Goal: Task Accomplishment & Management: Use online tool/utility

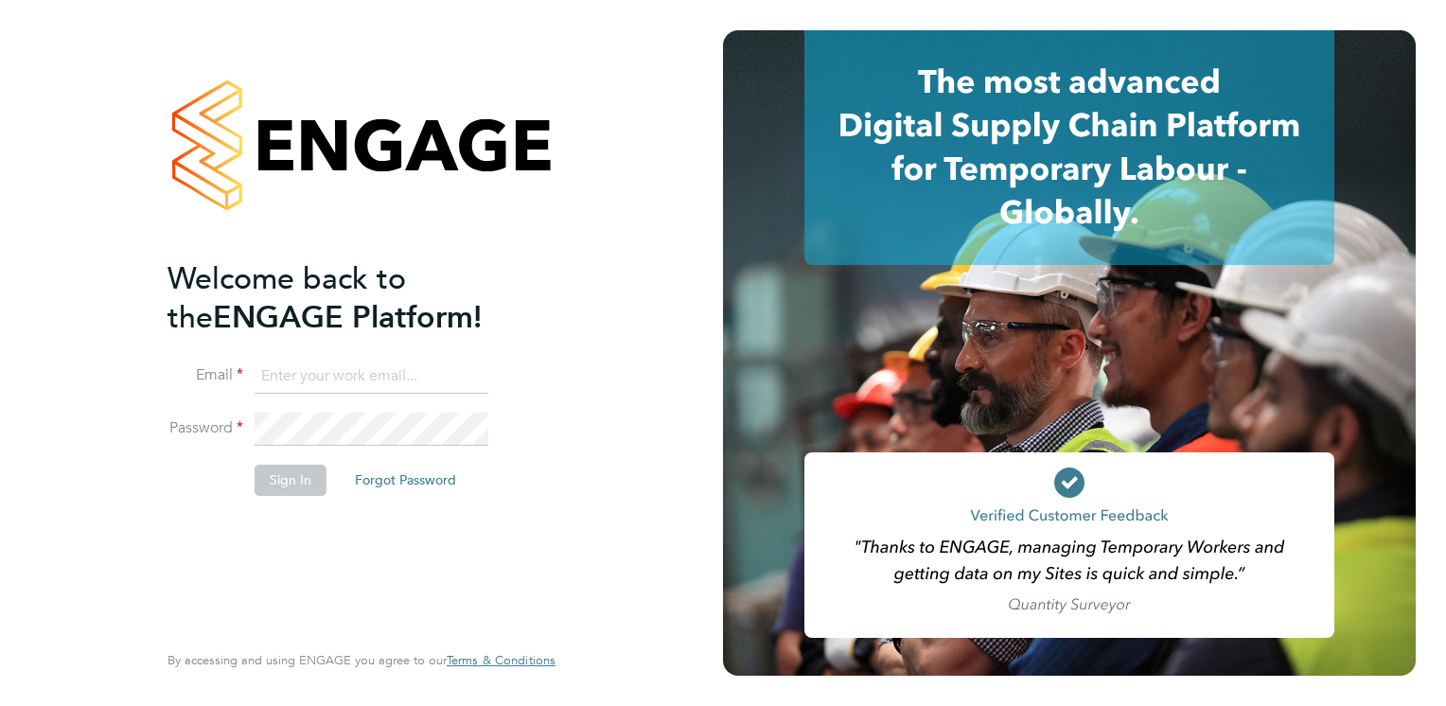
type input "andrew@borneltd.com"
click at [295, 480] on button "Sign In" at bounding box center [291, 480] width 72 height 30
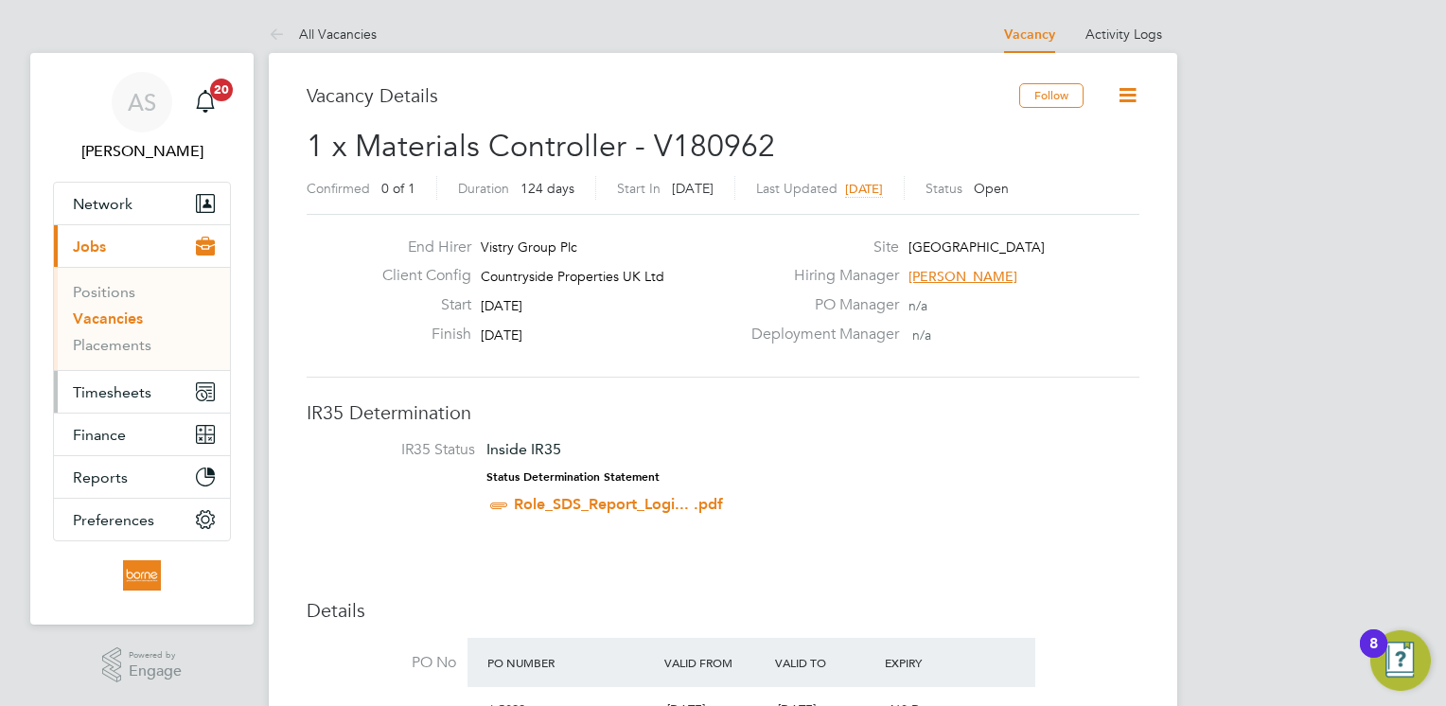
click at [117, 398] on span "Timesheets" at bounding box center [112, 392] width 79 height 18
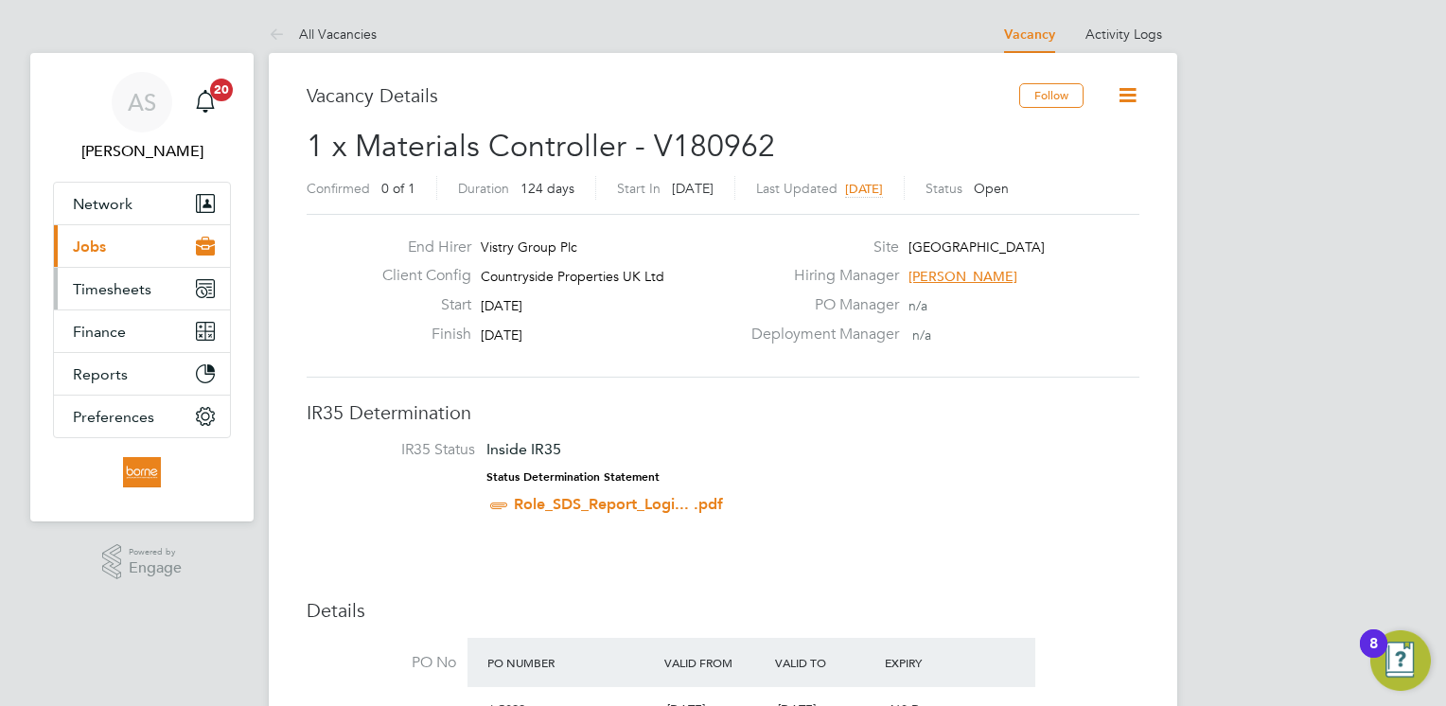
click at [119, 293] on span "Timesheets" at bounding box center [112, 289] width 79 height 18
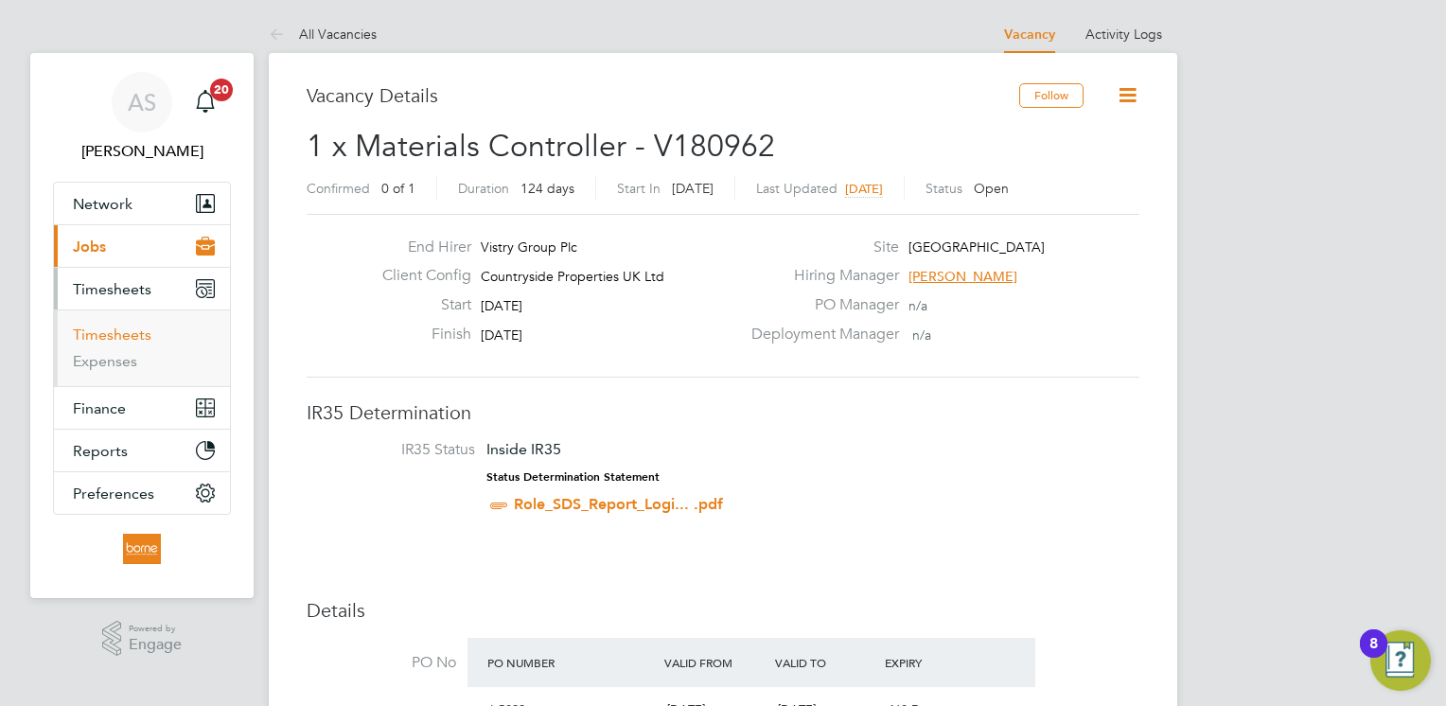
click at [118, 343] on link "Timesheets" at bounding box center [112, 335] width 79 height 18
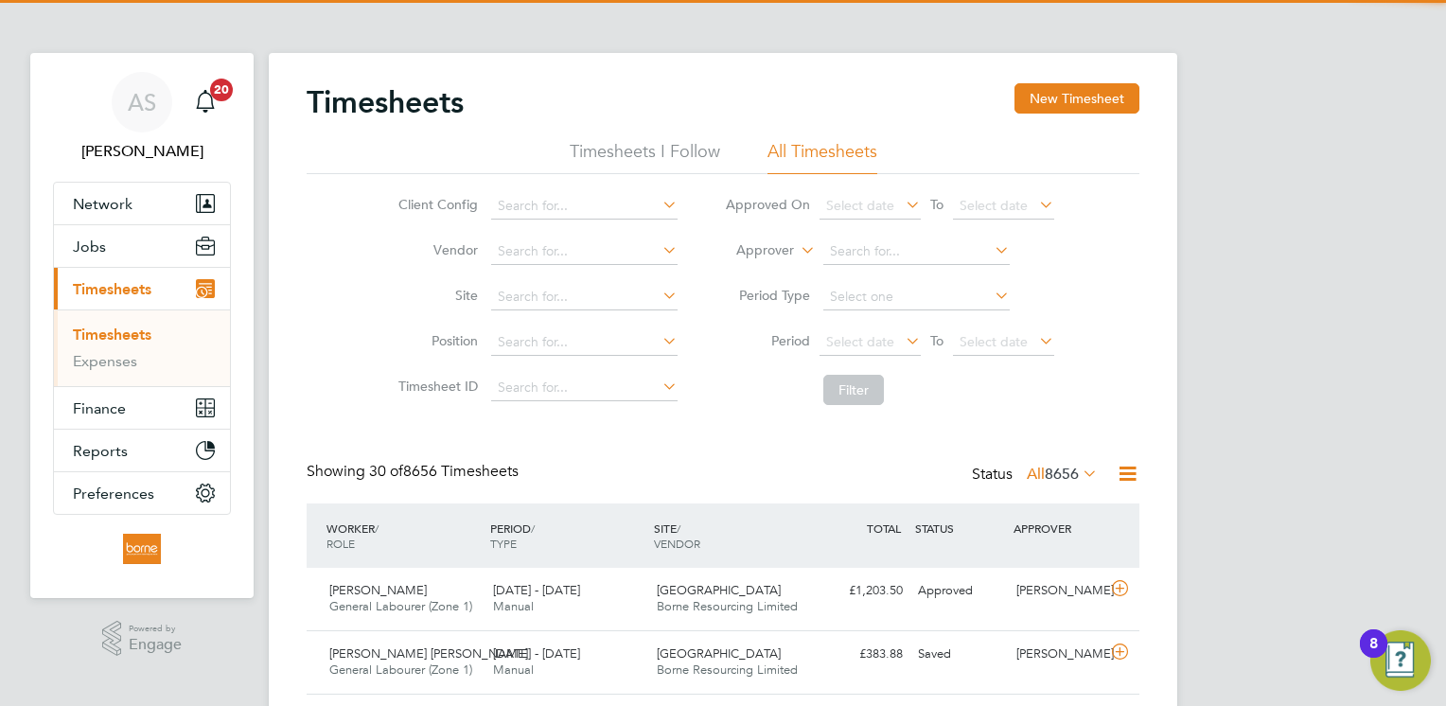
scroll to position [47, 165]
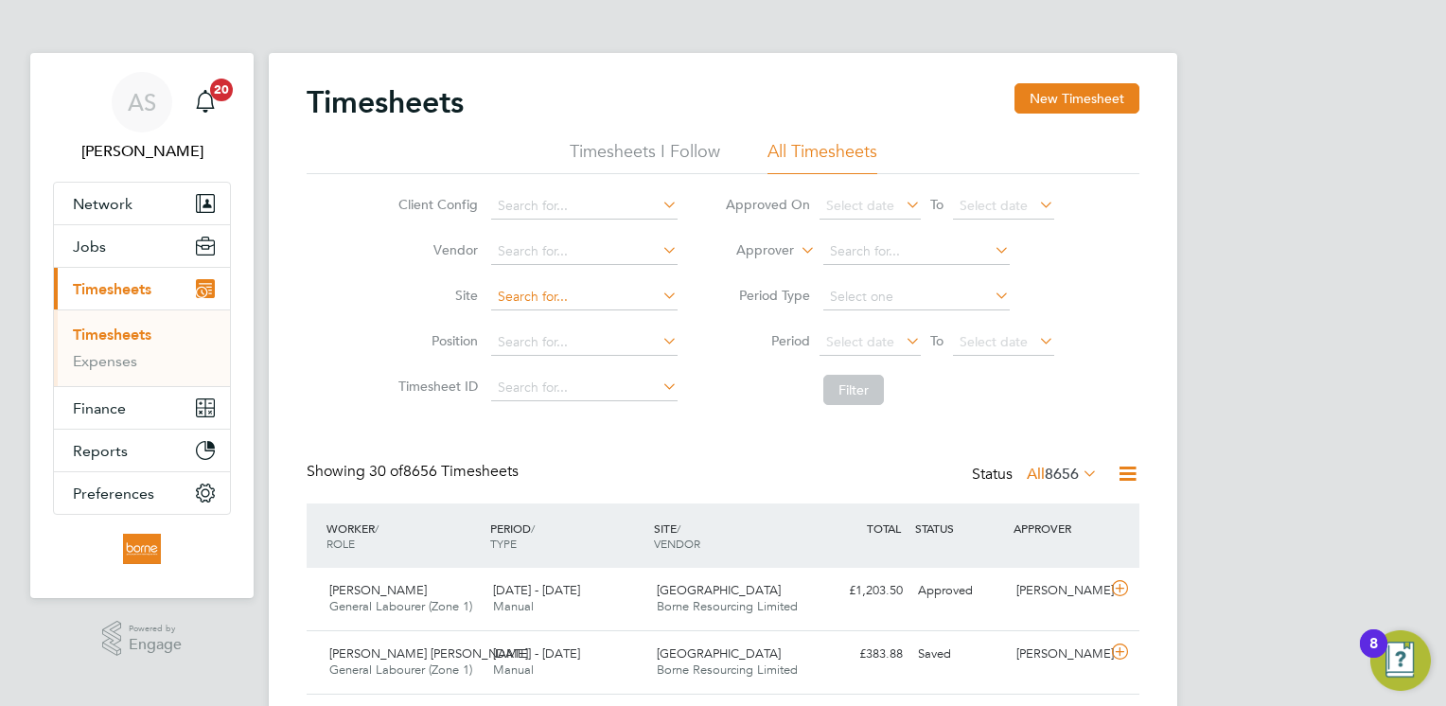
click at [537, 301] on input at bounding box center [584, 297] width 186 height 26
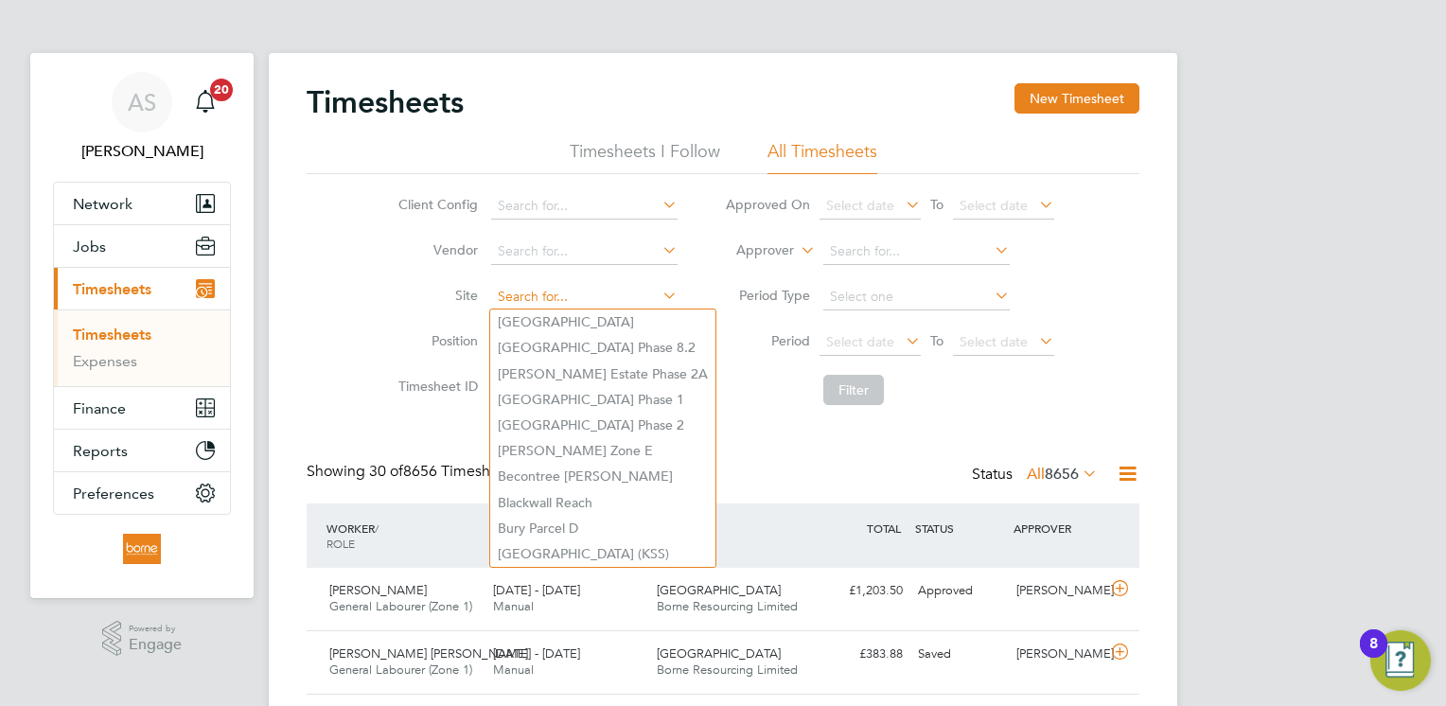
click at [540, 292] on input at bounding box center [584, 297] width 186 height 26
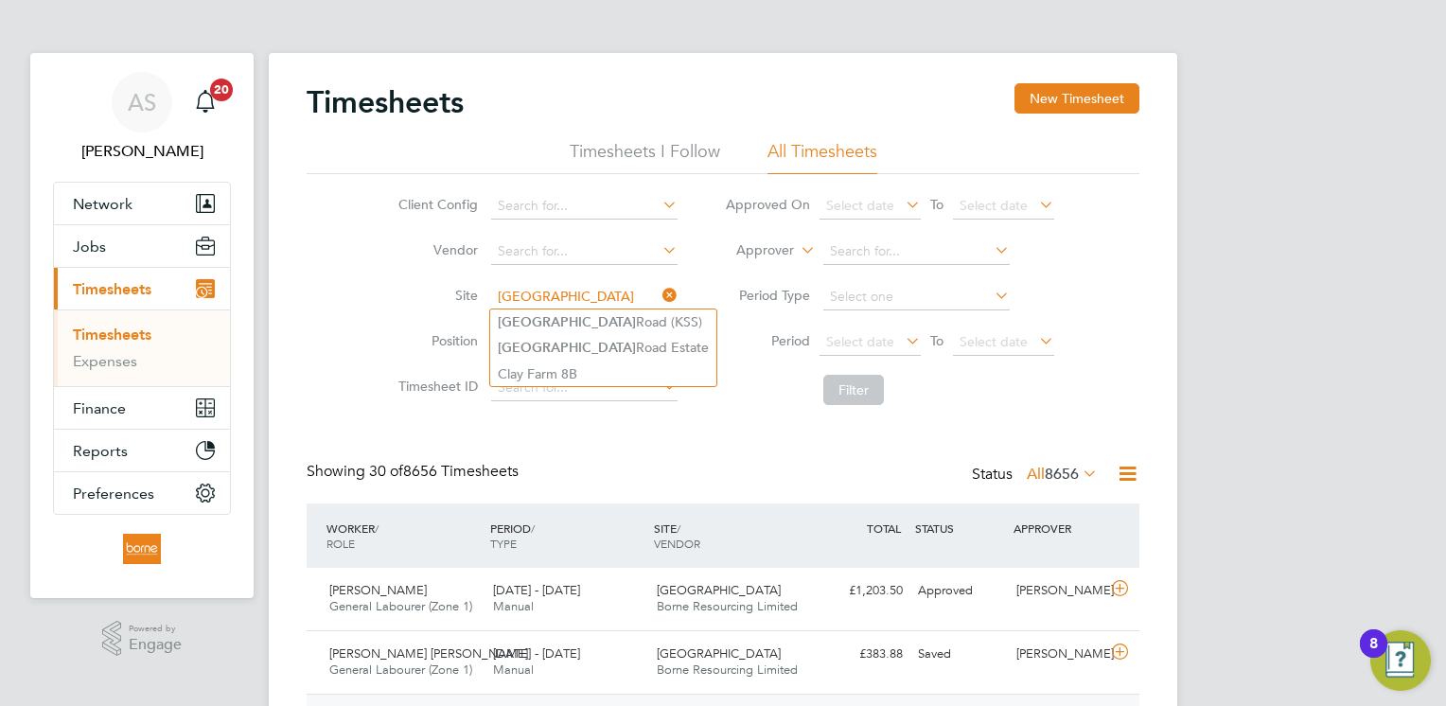
type input "[GEOGRAPHIC_DATA]"
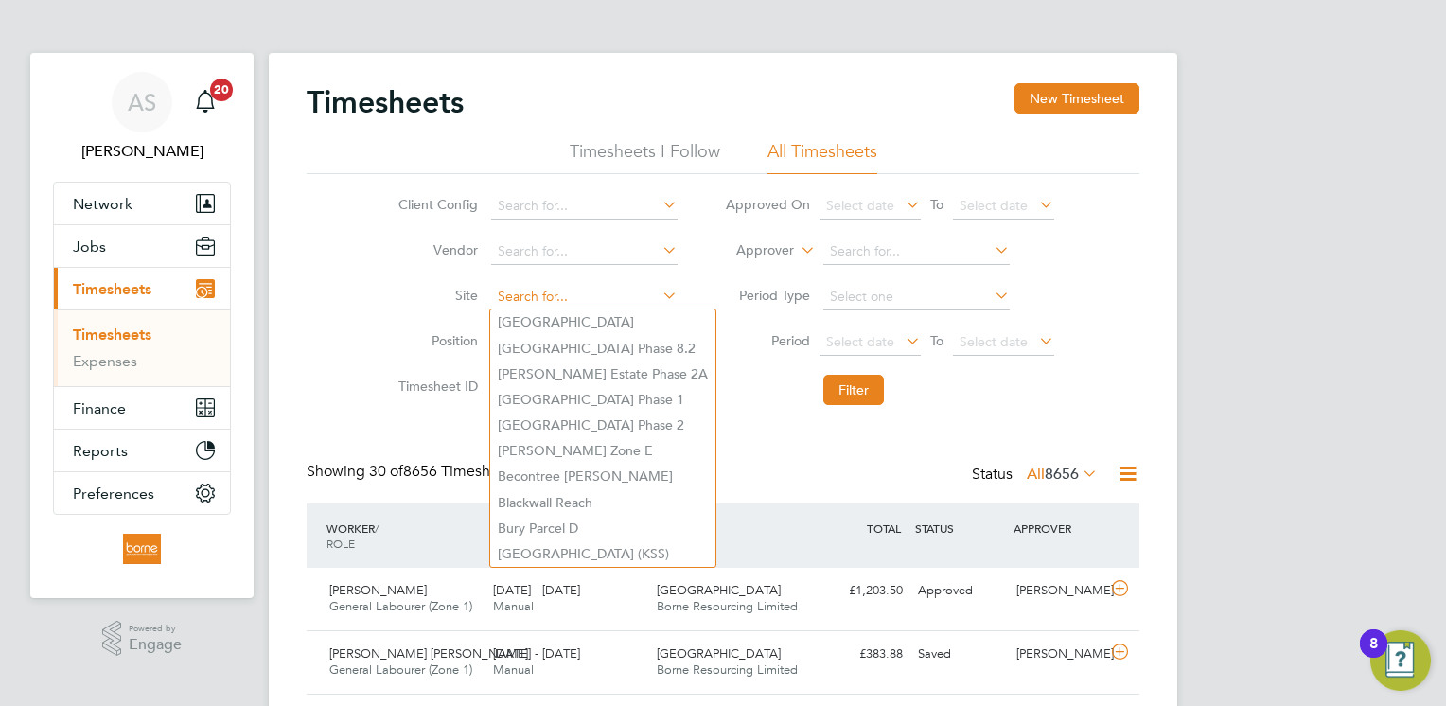
click at [578, 296] on input at bounding box center [584, 297] width 186 height 26
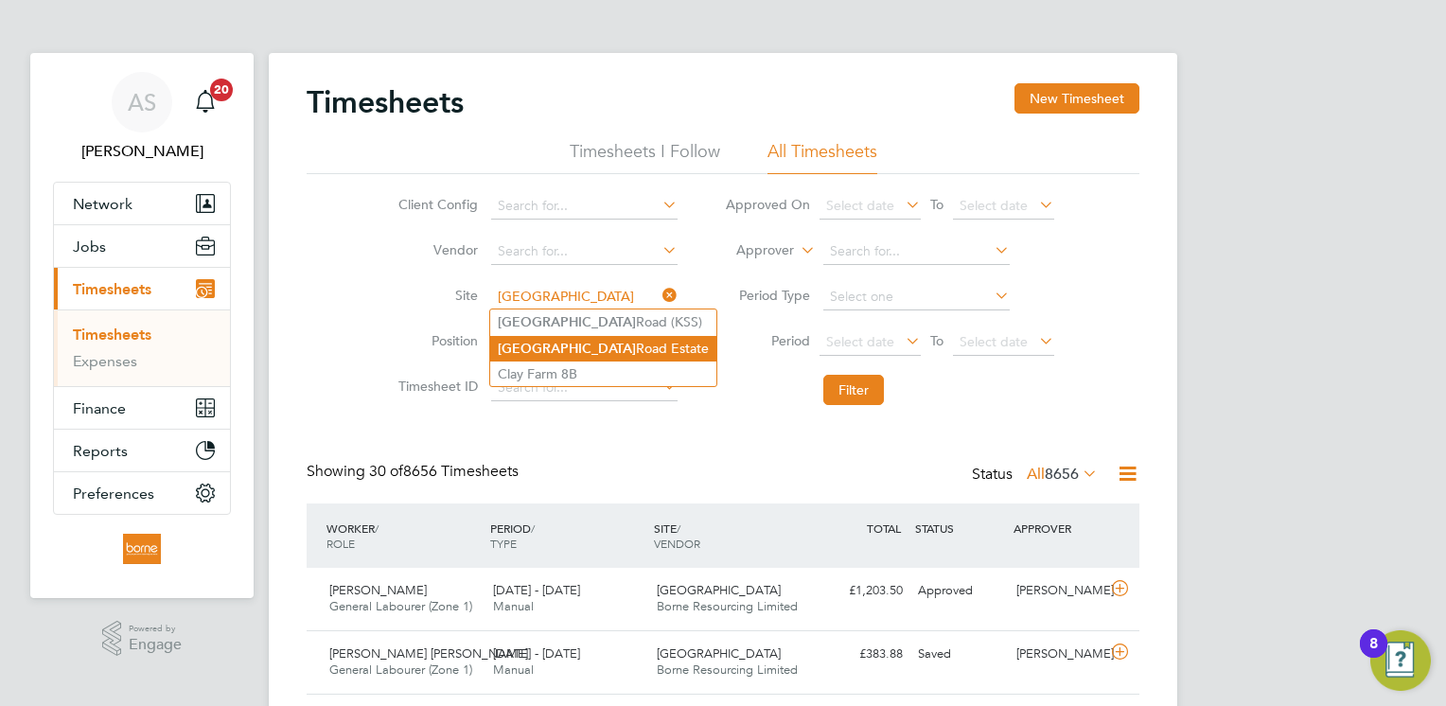
click at [606, 336] on li "[GEOGRAPHIC_DATA]" at bounding box center [603, 349] width 226 height 26
type input "[GEOGRAPHIC_DATA]"
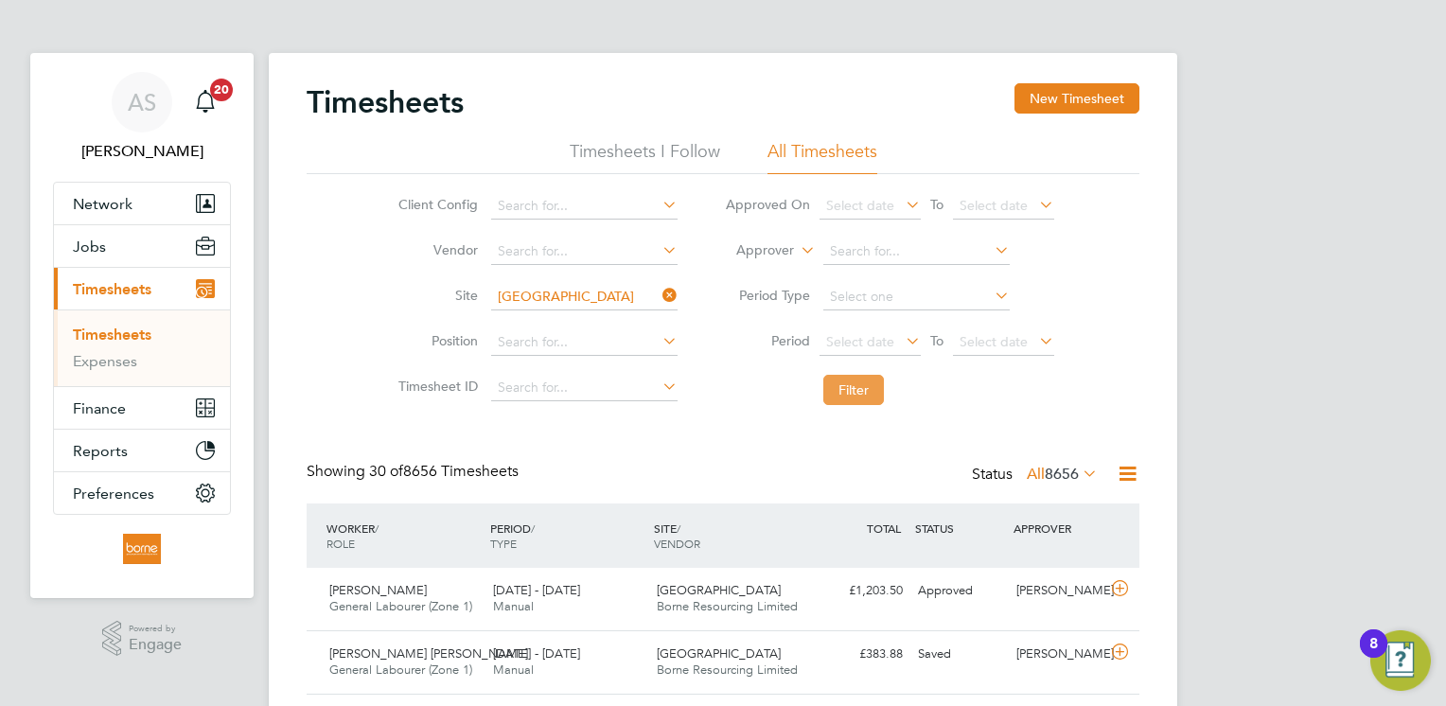
click at [851, 401] on button "Filter" at bounding box center [853, 390] width 61 height 30
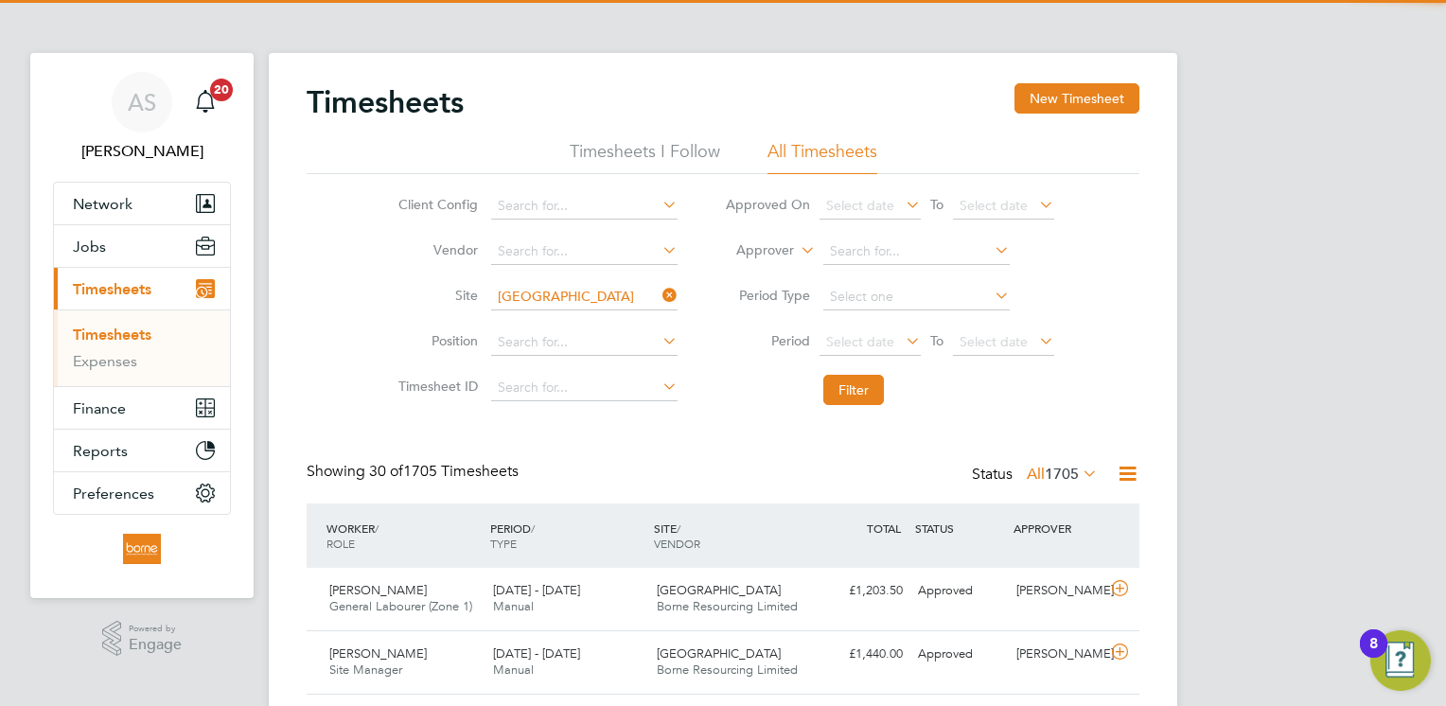
scroll to position [63, 165]
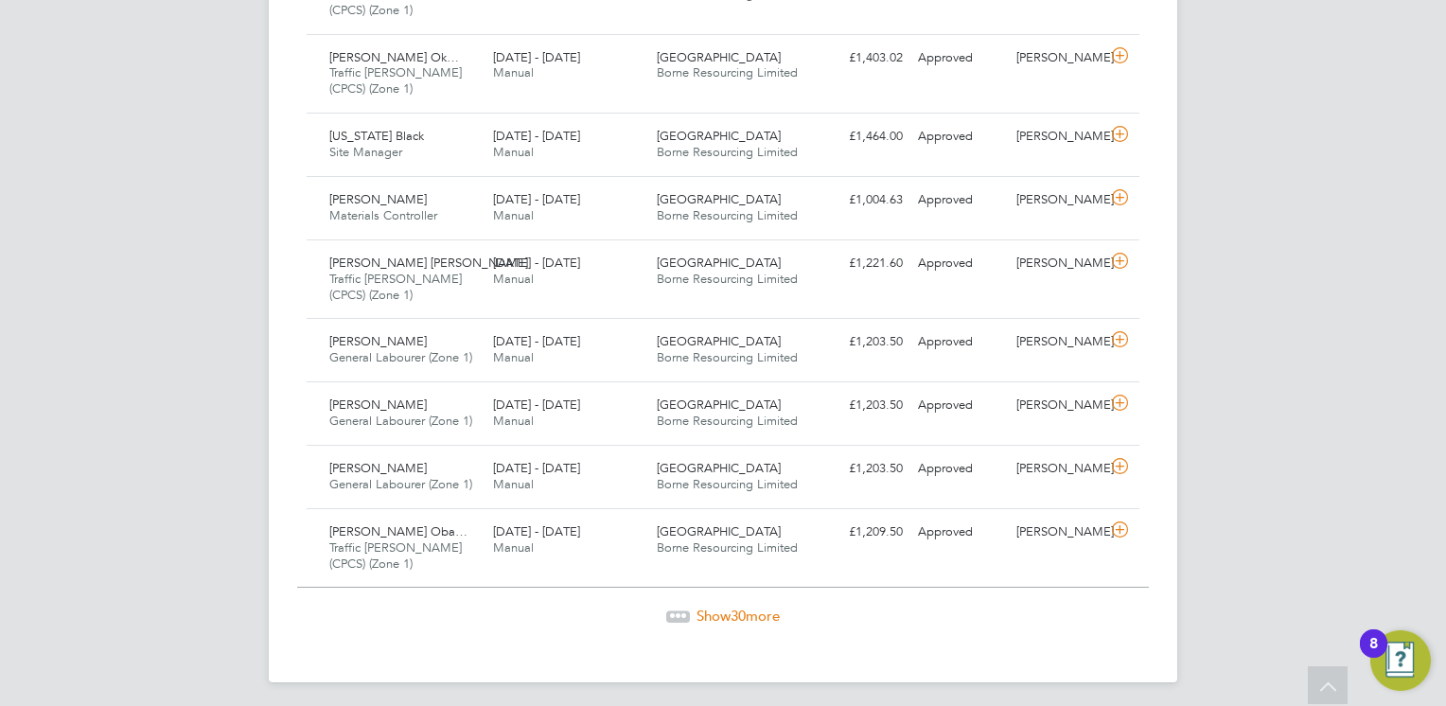
click at [726, 607] on span "Show 30 more" at bounding box center [737, 616] width 83 height 18
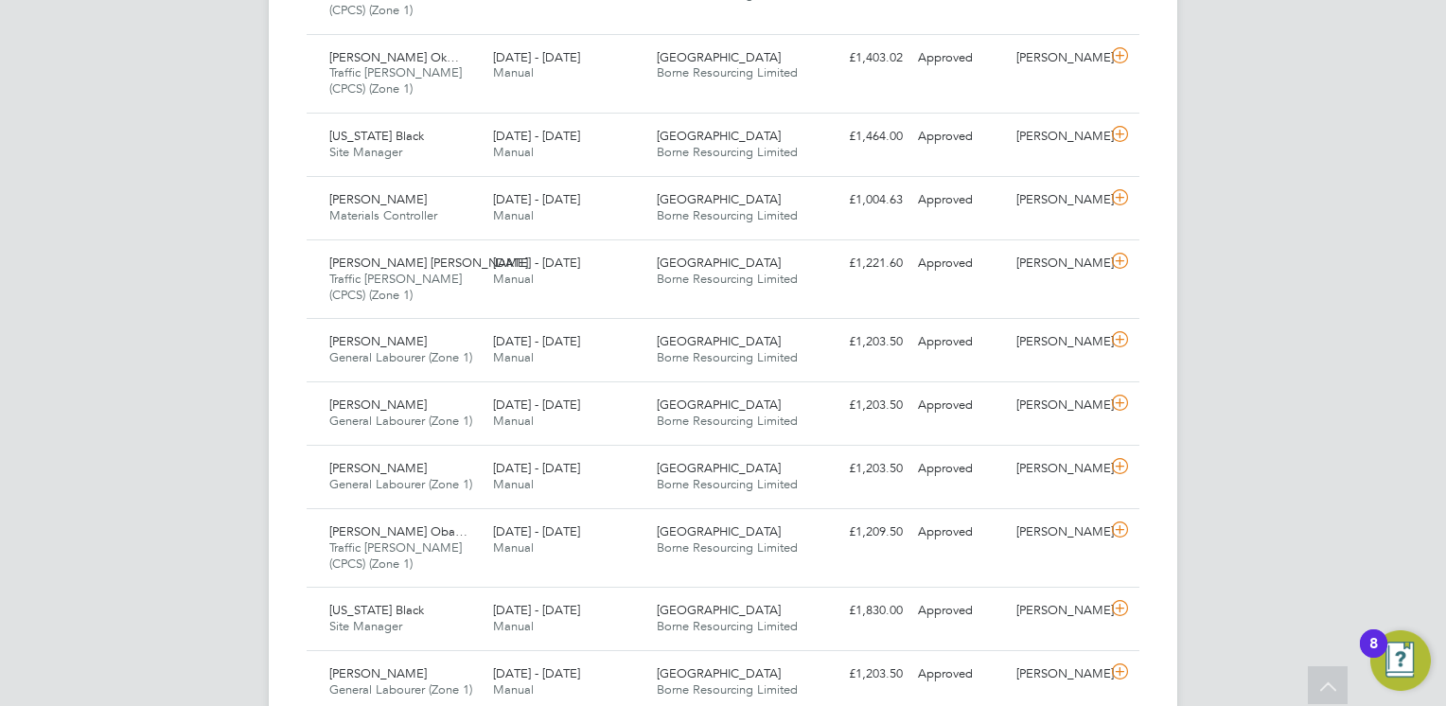
click at [1283, 458] on div "AS [PERSON_NAME] Notifications 20 Applications: Network Team Members Businesses…" at bounding box center [723, 240] width 1446 height 4584
